Goal: Find specific page/section: Find specific page/section

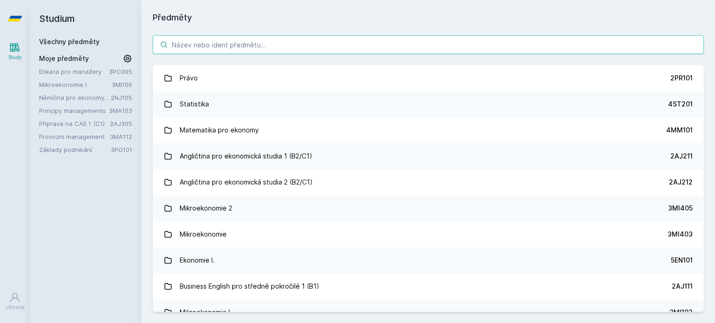
click at [277, 39] on input "search" at bounding box center [428, 44] width 551 height 19
type input "№"
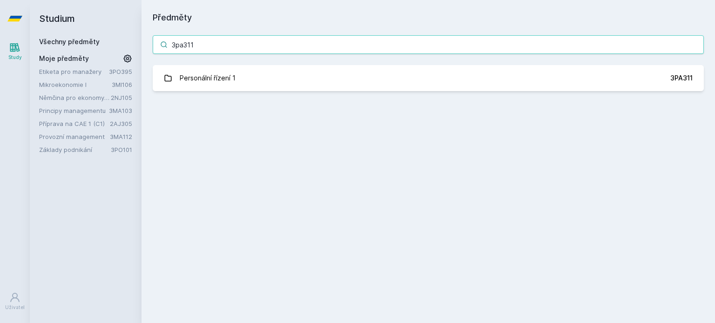
type input "3pa311"
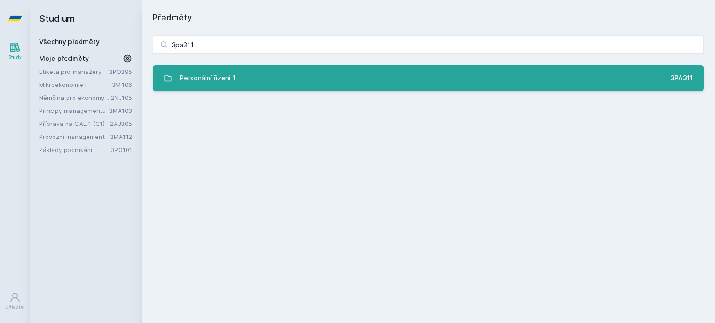
click at [211, 77] on div "Personální řízení 1" at bounding box center [208, 78] width 56 height 19
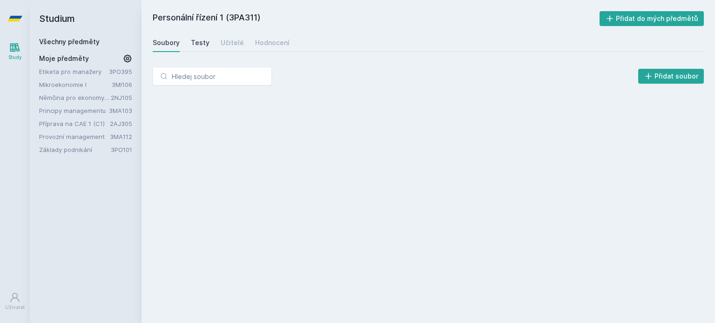
click at [200, 40] on div "Testy" at bounding box center [200, 42] width 19 height 9
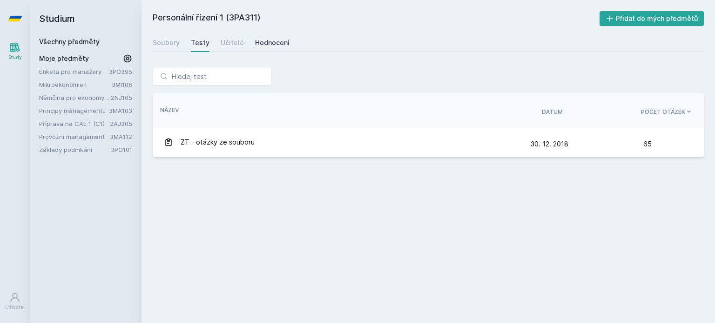
click at [262, 45] on div "Hodnocení" at bounding box center [272, 42] width 34 height 9
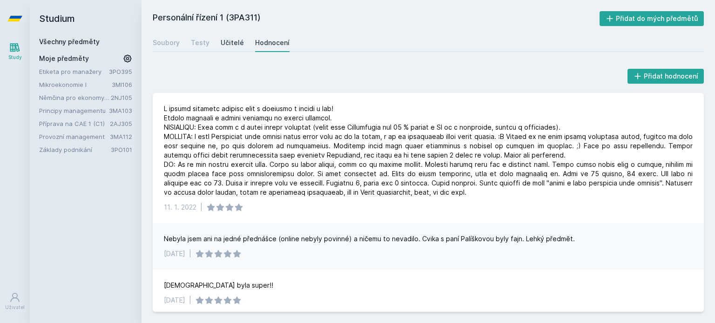
click at [229, 45] on div "Učitelé" at bounding box center [231, 42] width 23 height 9
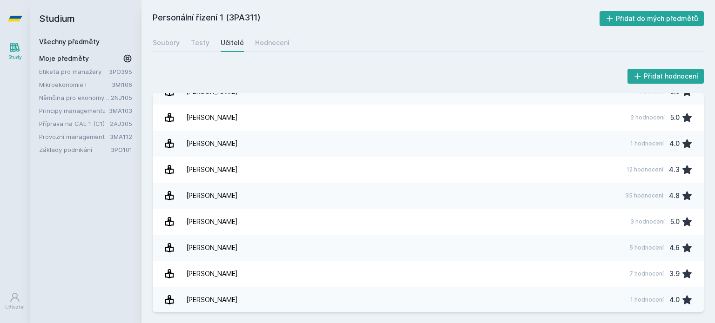
scroll to position [145, 0]
click at [206, 44] on div "Testy" at bounding box center [200, 42] width 19 height 9
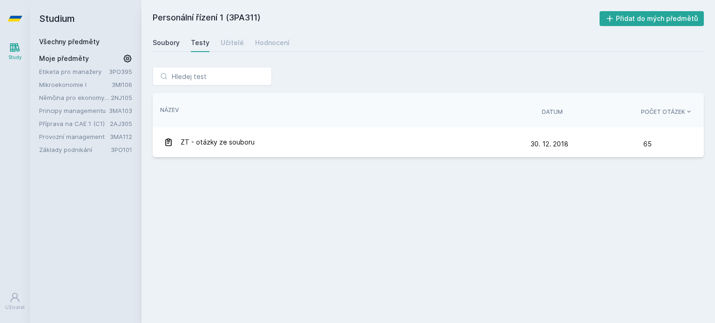
click at [172, 48] on link "Soubory" at bounding box center [166, 42] width 27 height 19
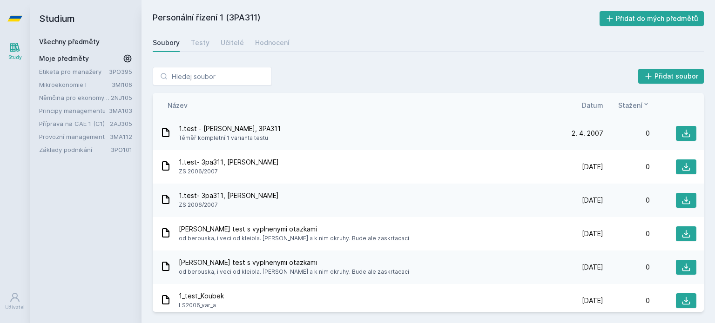
scroll to position [3547, 0]
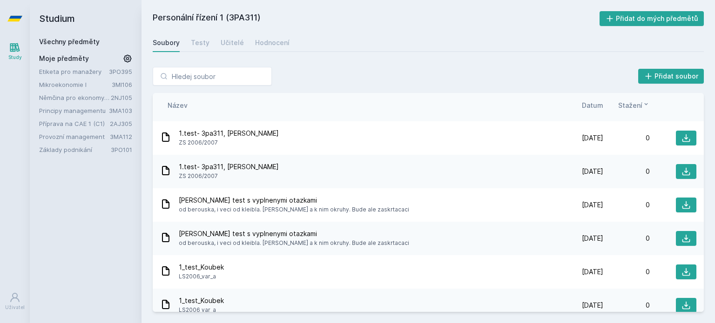
click at [598, 106] on span "Datum" at bounding box center [591, 105] width 21 height 10
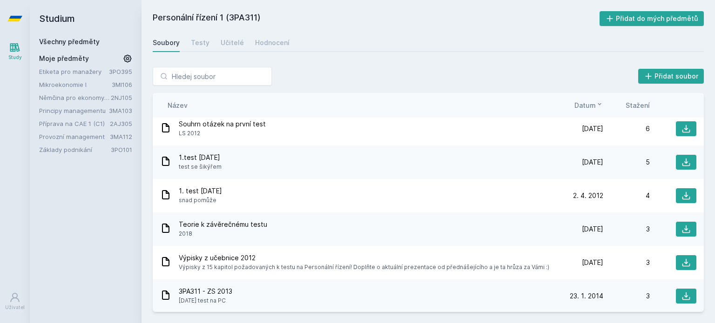
scroll to position [0, 0]
